Goal: Task Accomplishment & Management: Complete application form

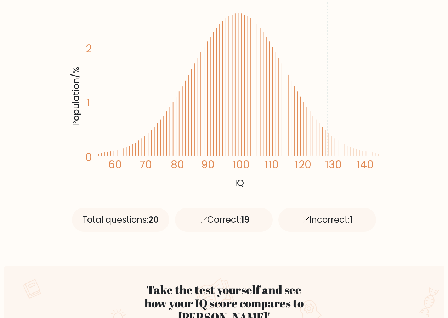
scroll to position [142, 0]
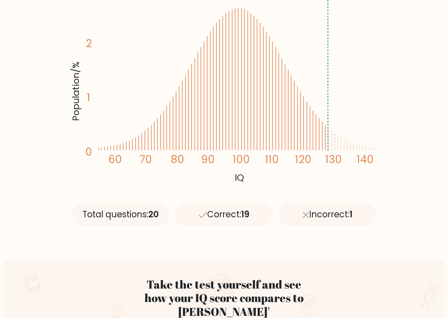
click at [175, 157] on tspan "80" at bounding box center [176, 159] width 13 height 15
click at [187, 125] on icon "Population/% IQ 0 1 2 60 70 80 90 100 110 120 130 140" at bounding box center [224, 89] width 310 height 191
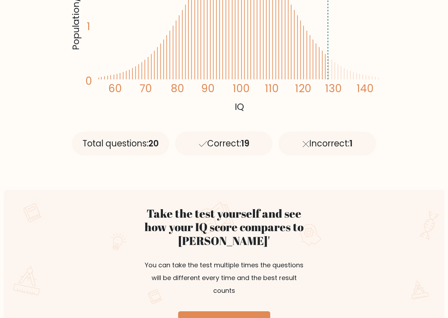
scroll to position [319, 0]
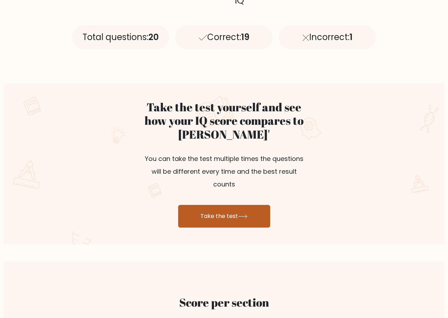
click at [250, 205] on link "Take the test" at bounding box center [224, 216] width 92 height 23
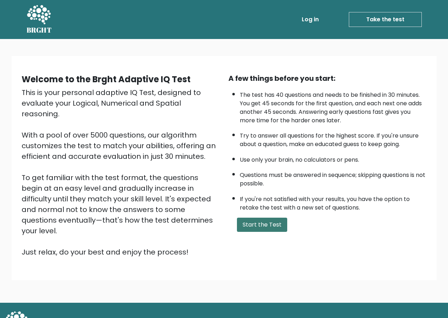
click at [262, 225] on button "Start the Test" at bounding box center [262, 224] width 50 height 14
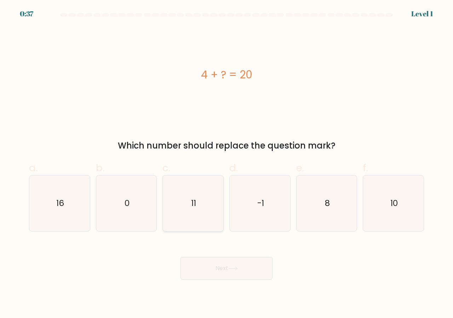
click at [208, 178] on icon "11" at bounding box center [193, 203] width 56 height 56
click at [227, 164] on input "c. 11" at bounding box center [227, 161] width 0 height 5
radio input "true"
click at [51, 214] on icon "16" at bounding box center [60, 203] width 56 height 56
click at [227, 164] on input "a. 16" at bounding box center [227, 161] width 0 height 5
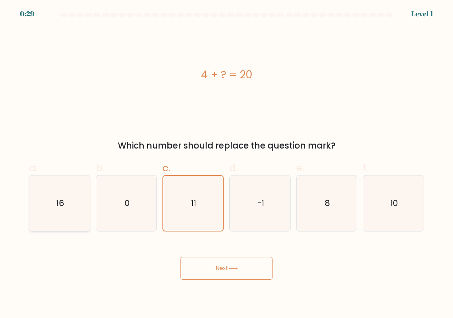
radio input "true"
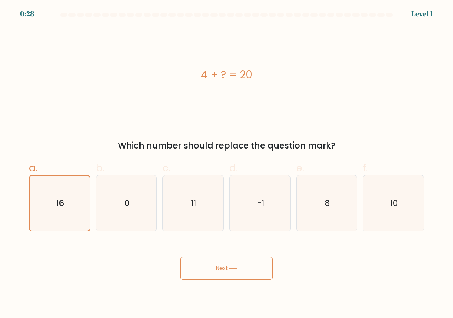
click at [210, 268] on button "Next" at bounding box center [227, 268] width 92 height 23
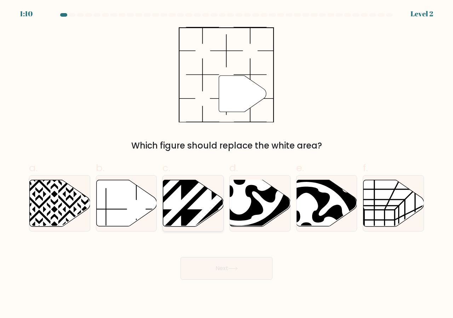
click at [205, 205] on icon at bounding box center [193, 203] width 61 height 46
click at [227, 164] on input "c." at bounding box center [227, 161] width 0 height 5
radio input "true"
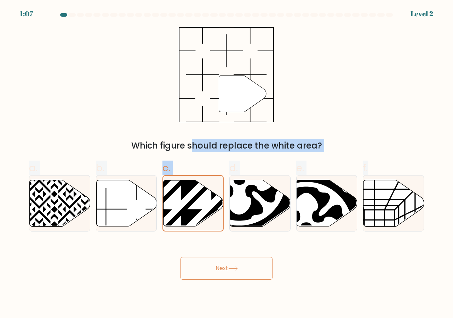
drag, startPoint x: 366, startPoint y: 207, endPoint x: 264, endPoint y: 104, distance: 144.7
click at [264, 104] on form at bounding box center [226, 146] width 453 height 266
click at [204, 192] on icon at bounding box center [211, 179] width 120 height 120
click at [227, 164] on input "c." at bounding box center [227, 161] width 0 height 5
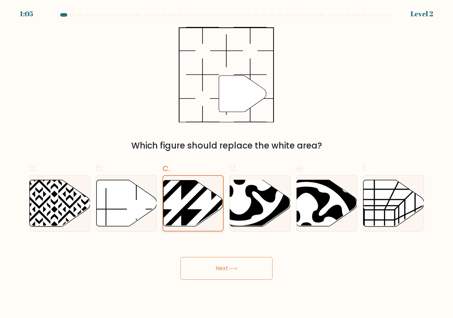
click at [204, 192] on icon at bounding box center [211, 179] width 120 height 120
click at [227, 164] on input "c." at bounding box center [227, 161] width 0 height 5
click at [153, 190] on icon at bounding box center [126, 203] width 61 height 47
click at [227, 164] on input "b." at bounding box center [227, 161] width 0 height 5
radio input "true"
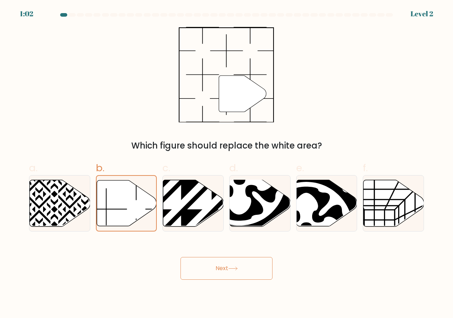
click at [195, 266] on button "Next" at bounding box center [227, 268] width 92 height 23
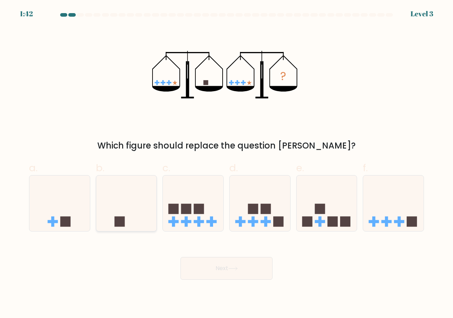
click at [129, 215] on icon at bounding box center [126, 203] width 61 height 50
click at [227, 164] on input "b." at bounding box center [227, 161] width 0 height 5
radio input "true"
click at [202, 265] on button "Next" at bounding box center [227, 268] width 92 height 23
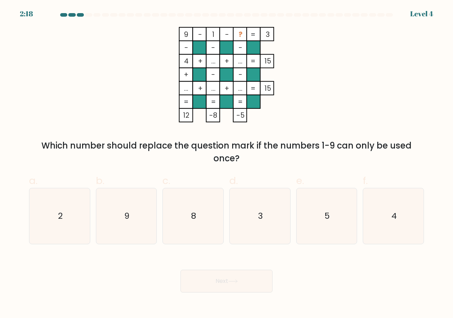
click at [159, 202] on div "b. 9" at bounding box center [126, 208] width 67 height 71
click at [138, 212] on icon "9" at bounding box center [127, 216] width 56 height 56
click at [227, 164] on input "b. 9" at bounding box center [227, 161] width 0 height 5
radio input "true"
click at [177, 211] on icon "8" at bounding box center [193, 216] width 56 height 56
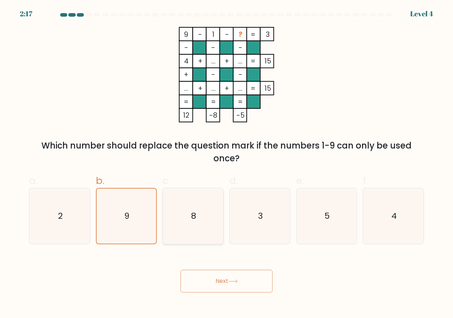
click at [227, 164] on input "c. 8" at bounding box center [227, 161] width 0 height 5
radio input "true"
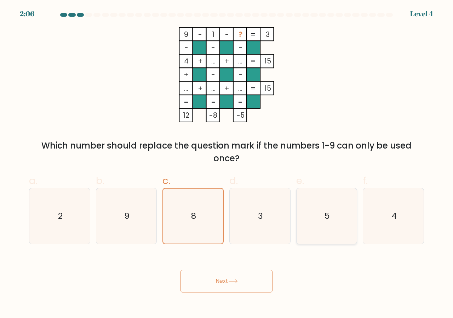
click at [328, 220] on text "5" at bounding box center [327, 216] width 5 height 12
click at [227, 164] on input "e. 5" at bounding box center [227, 161] width 0 height 5
radio input "true"
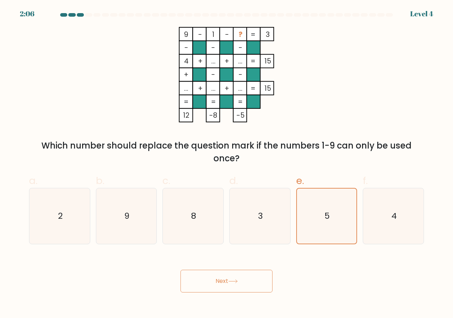
drag, startPoint x: 226, startPoint y: 283, endPoint x: 228, endPoint y: 269, distance: 14.3
click at [226, 282] on button "Next" at bounding box center [227, 280] width 92 height 23
